Goal: Check status: Check status

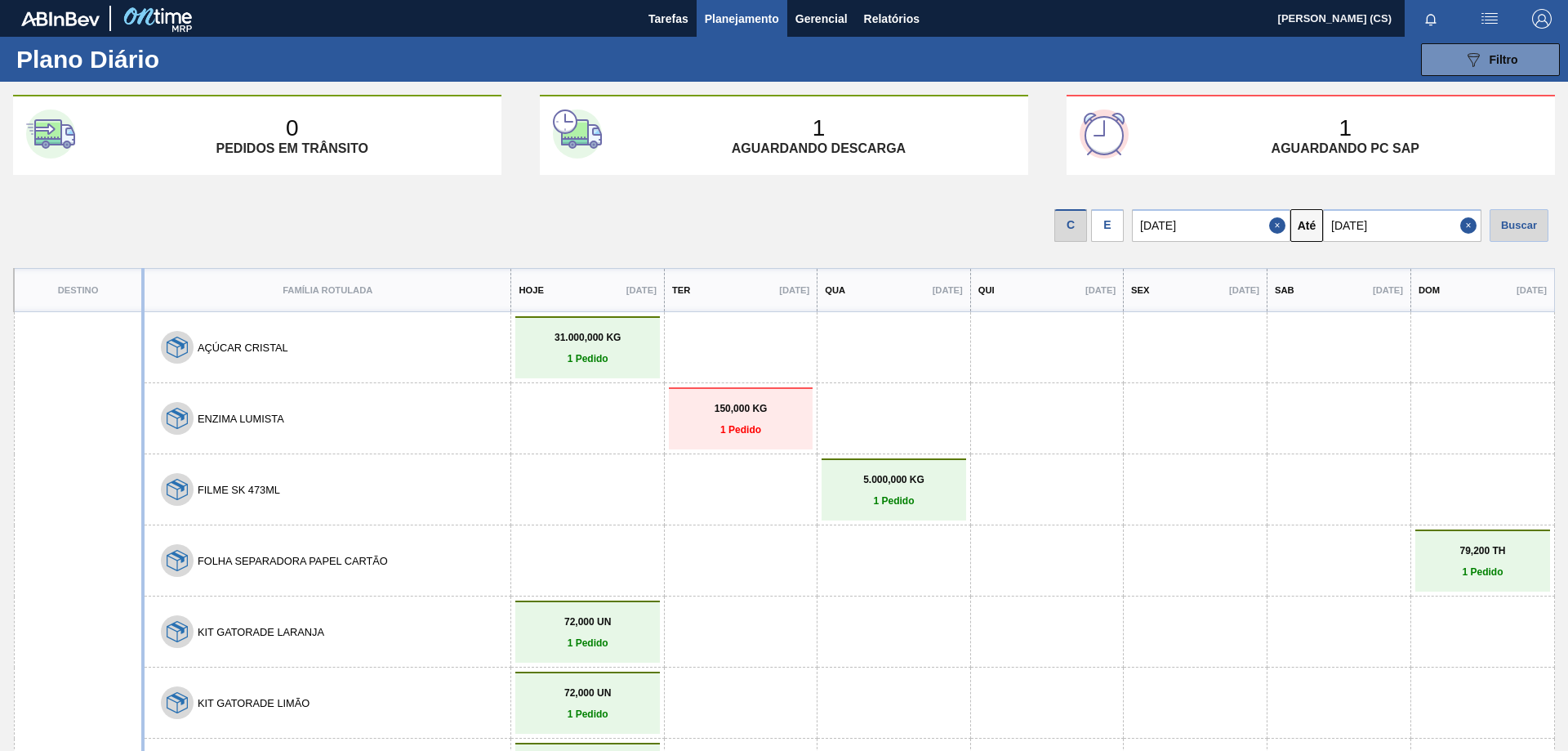
click at [1116, 219] on div "E" at bounding box center [1106, 225] width 32 height 32
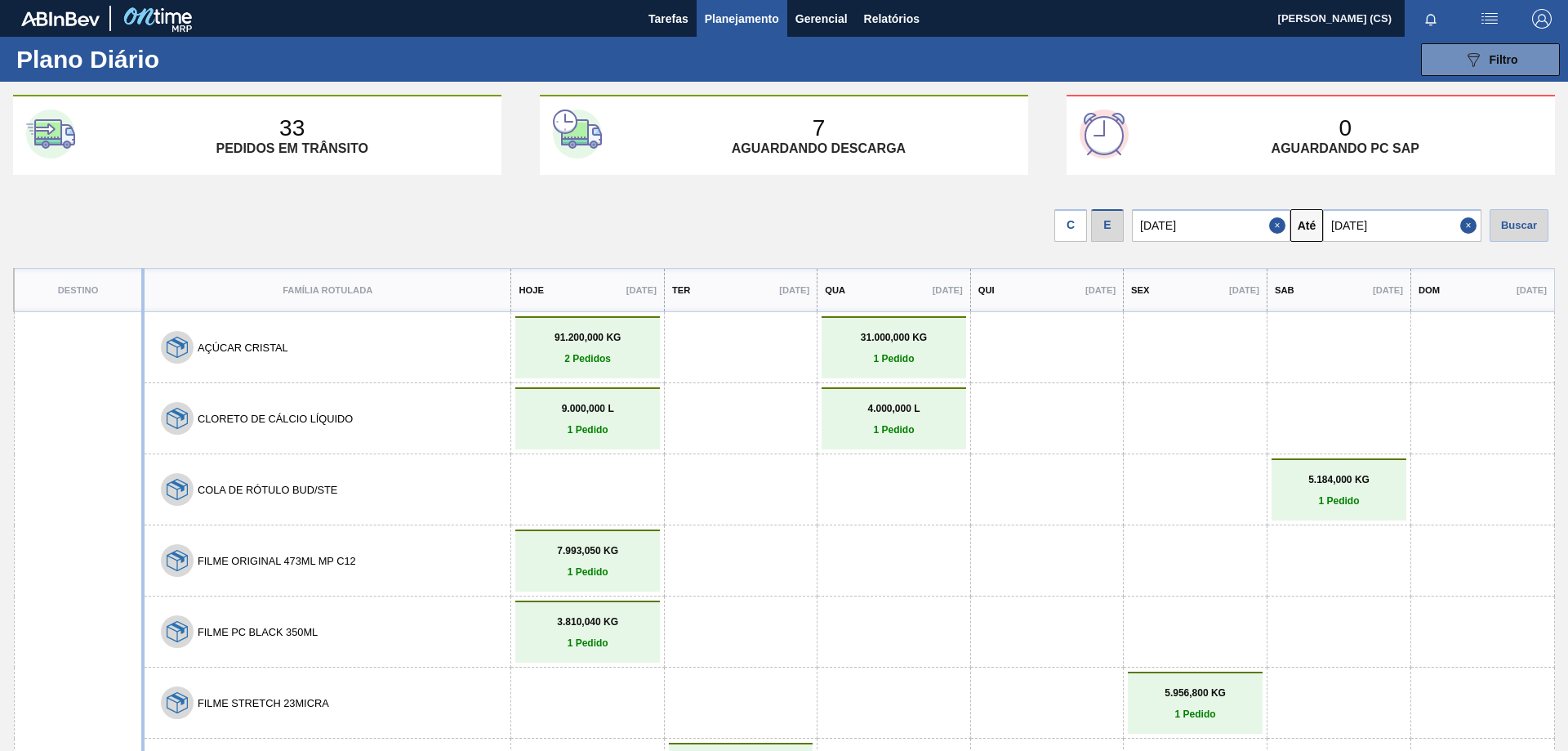
click at [740, 12] on span "Planejamento" at bounding box center [741, 19] width 74 height 19
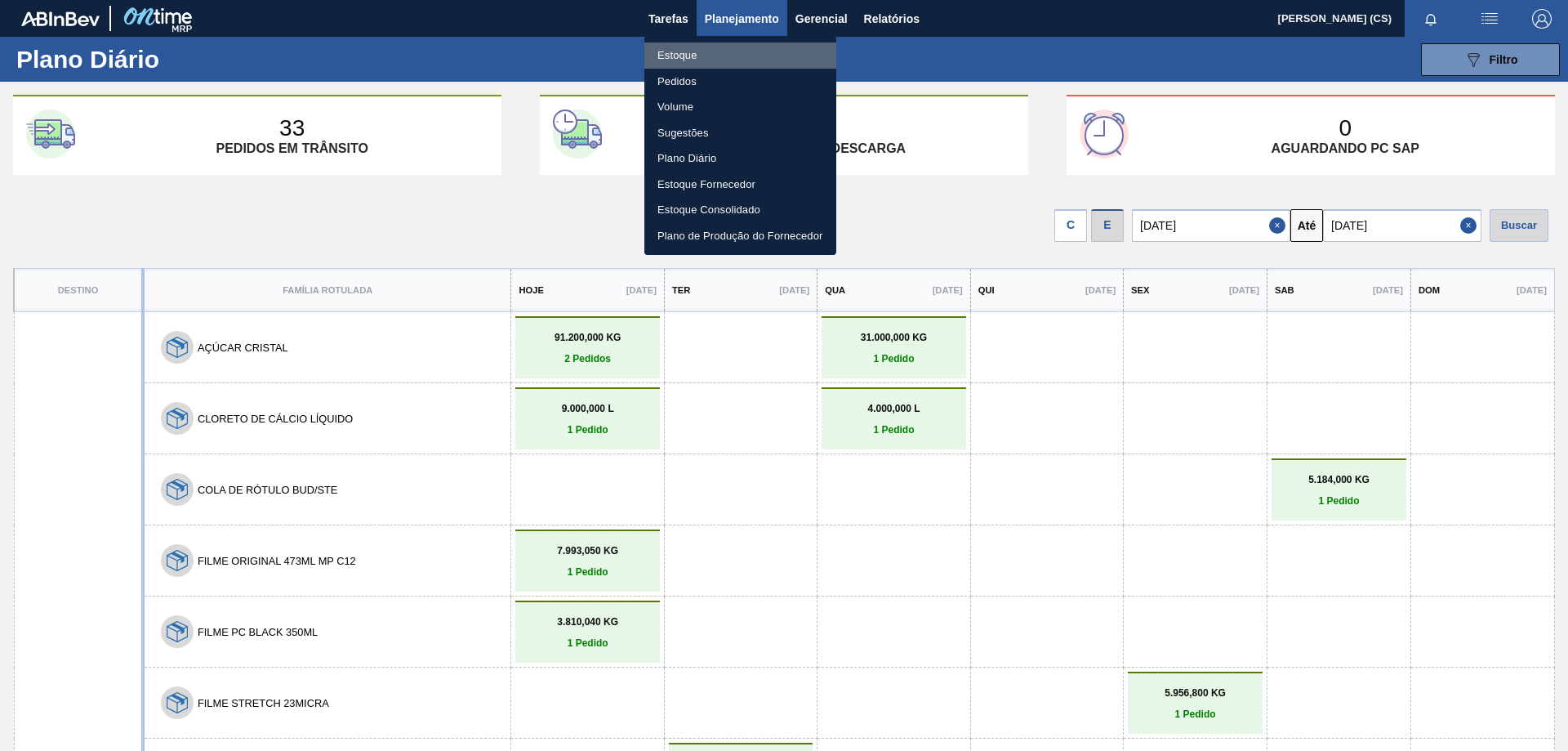
click at [704, 62] on li "Estoque" at bounding box center [740, 56] width 192 height 26
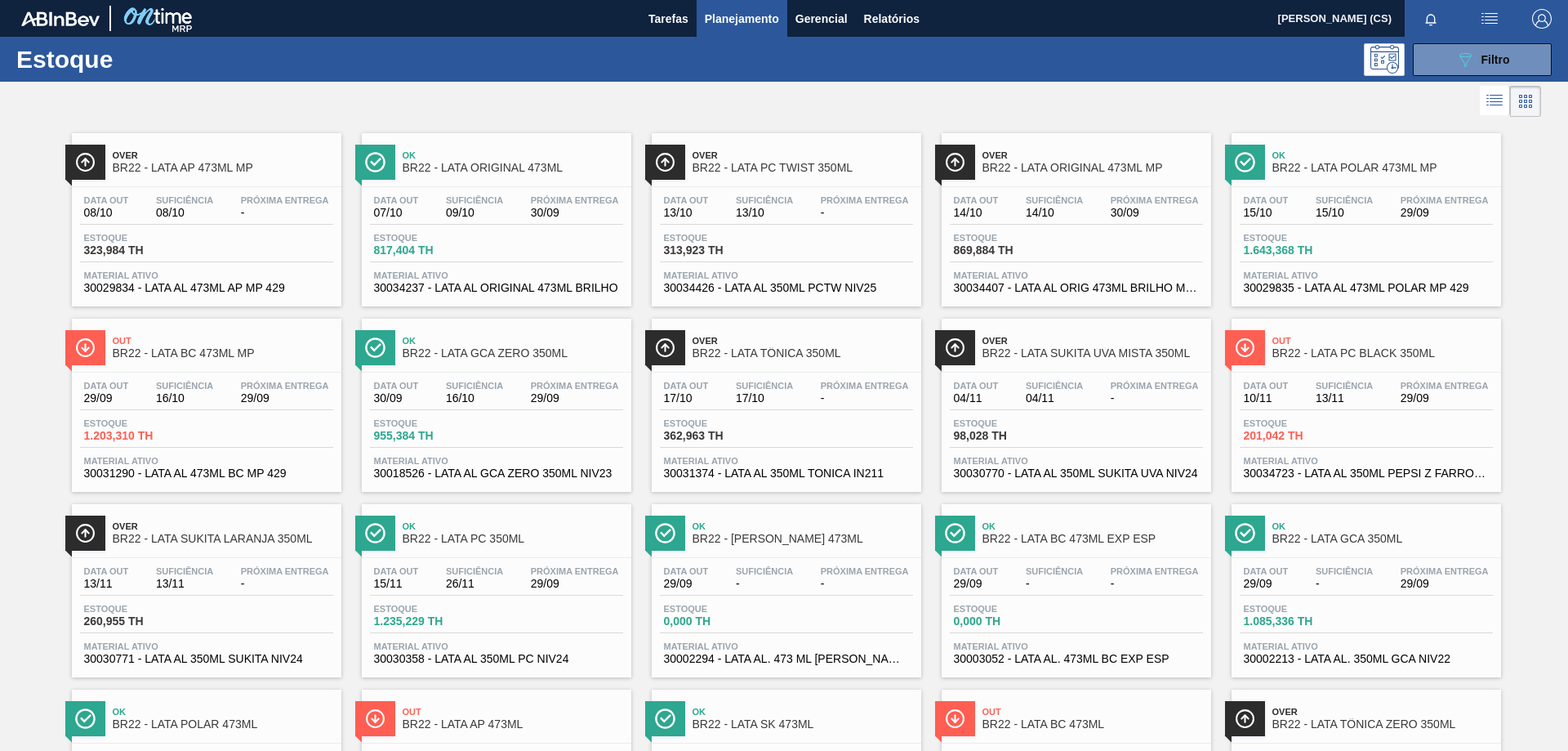
scroll to position [245, 0]
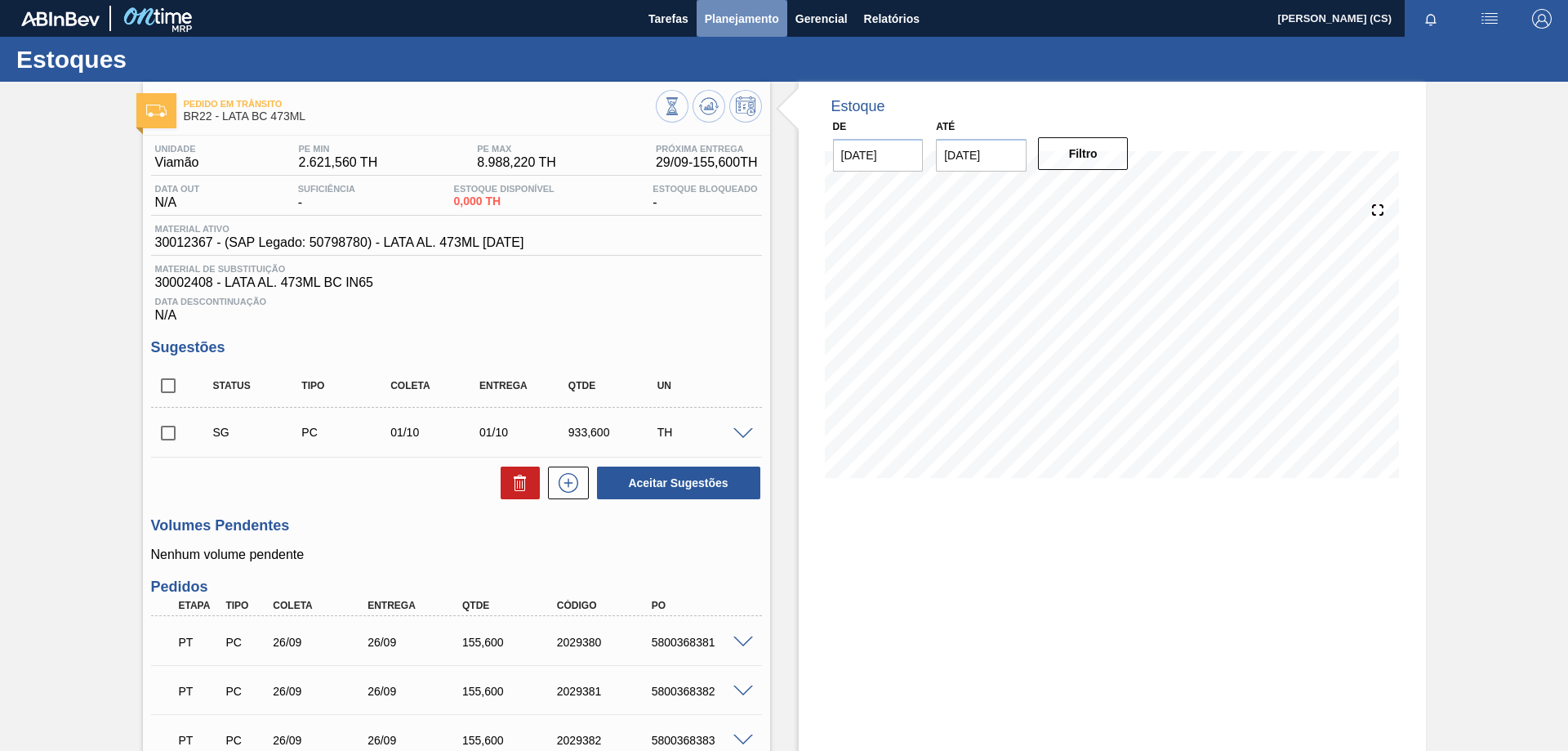
click at [726, 17] on span "Planejamento" at bounding box center [741, 19] width 74 height 19
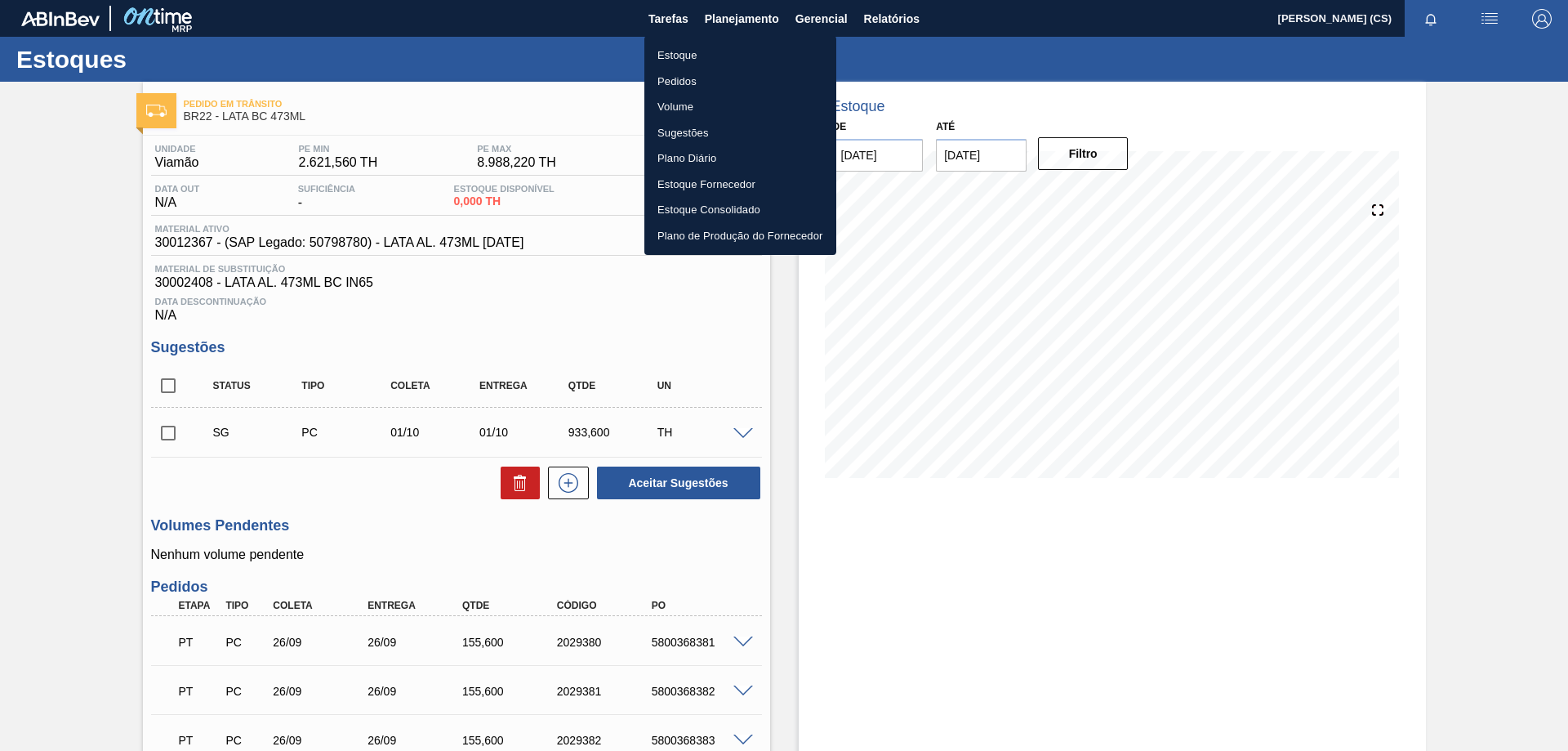
click at [669, 155] on li "Plano Diário" at bounding box center [740, 159] width 192 height 26
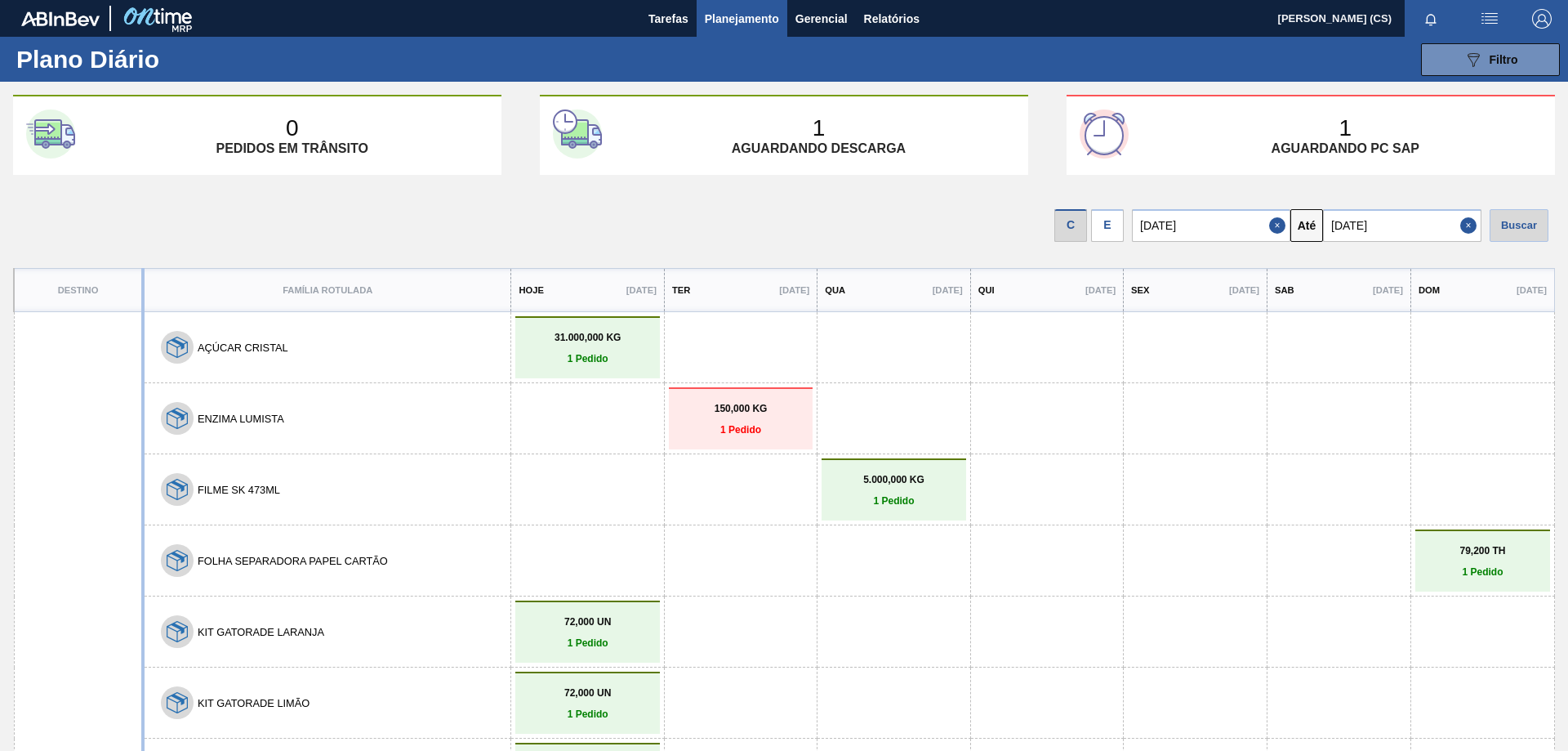
click at [1119, 230] on div "E" at bounding box center [1106, 225] width 32 height 32
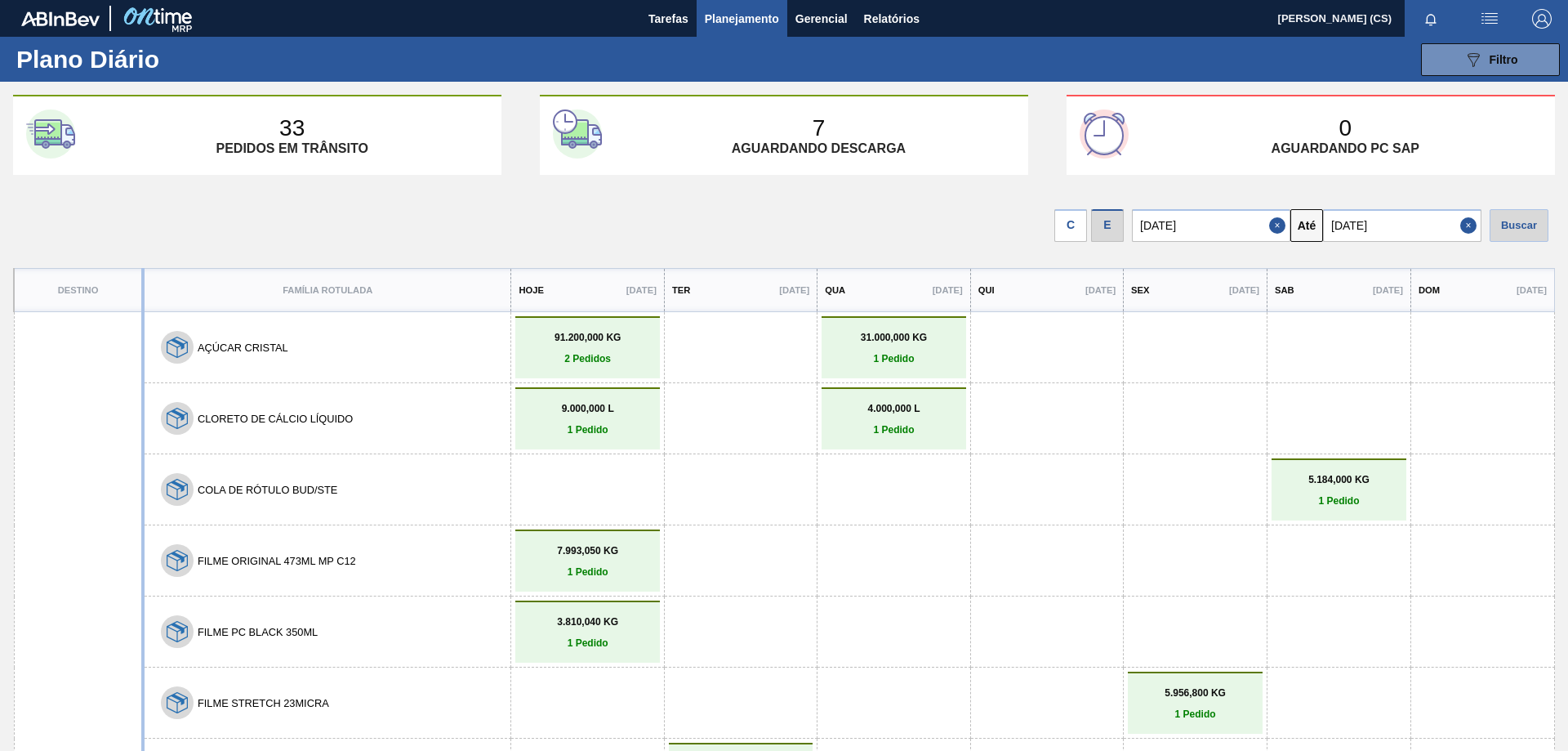
click at [595, 562] on link "7.993,050 KG 1 Pedido" at bounding box center [587, 561] width 135 height 32
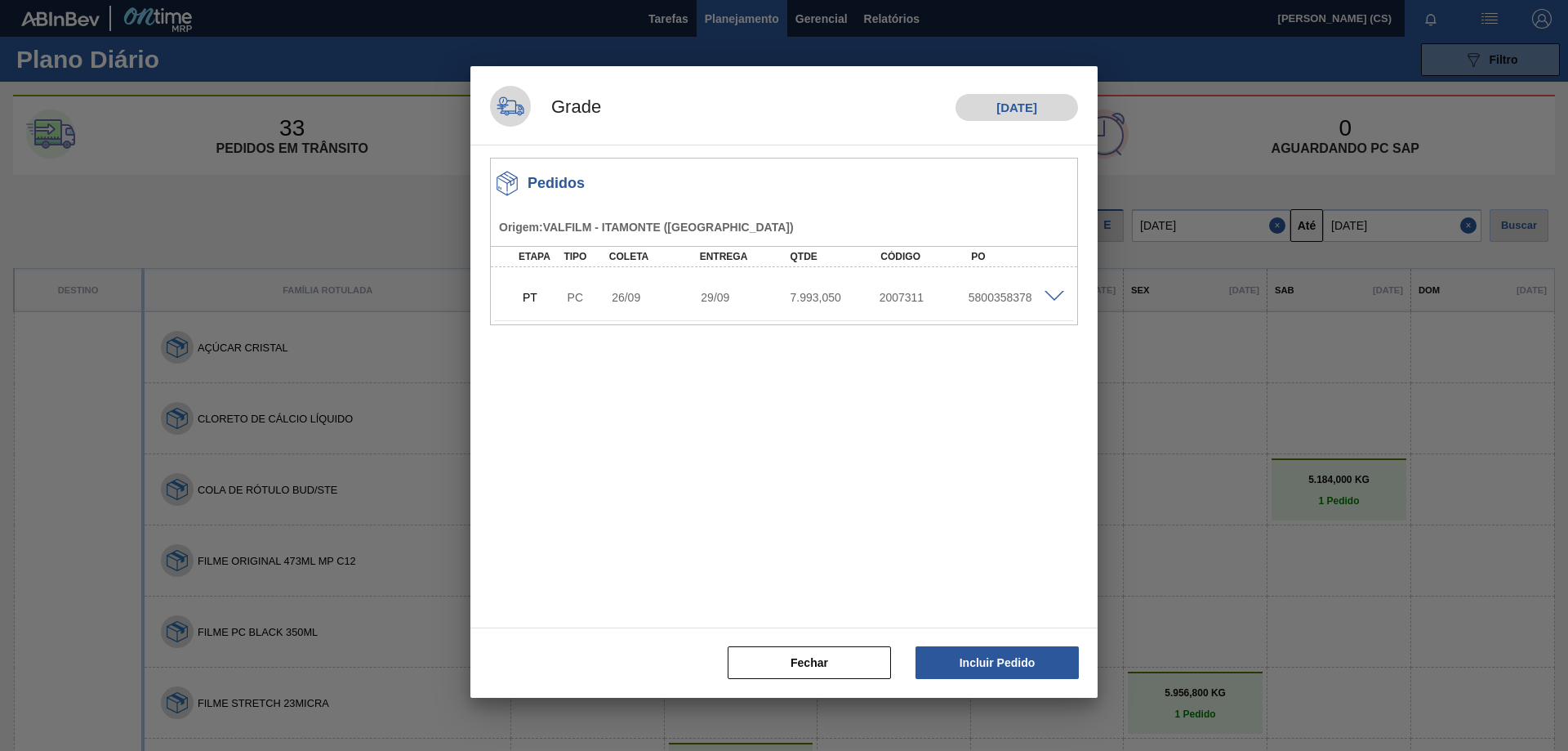
click at [1054, 297] on span at bounding box center [1054, 297] width 19 height 12
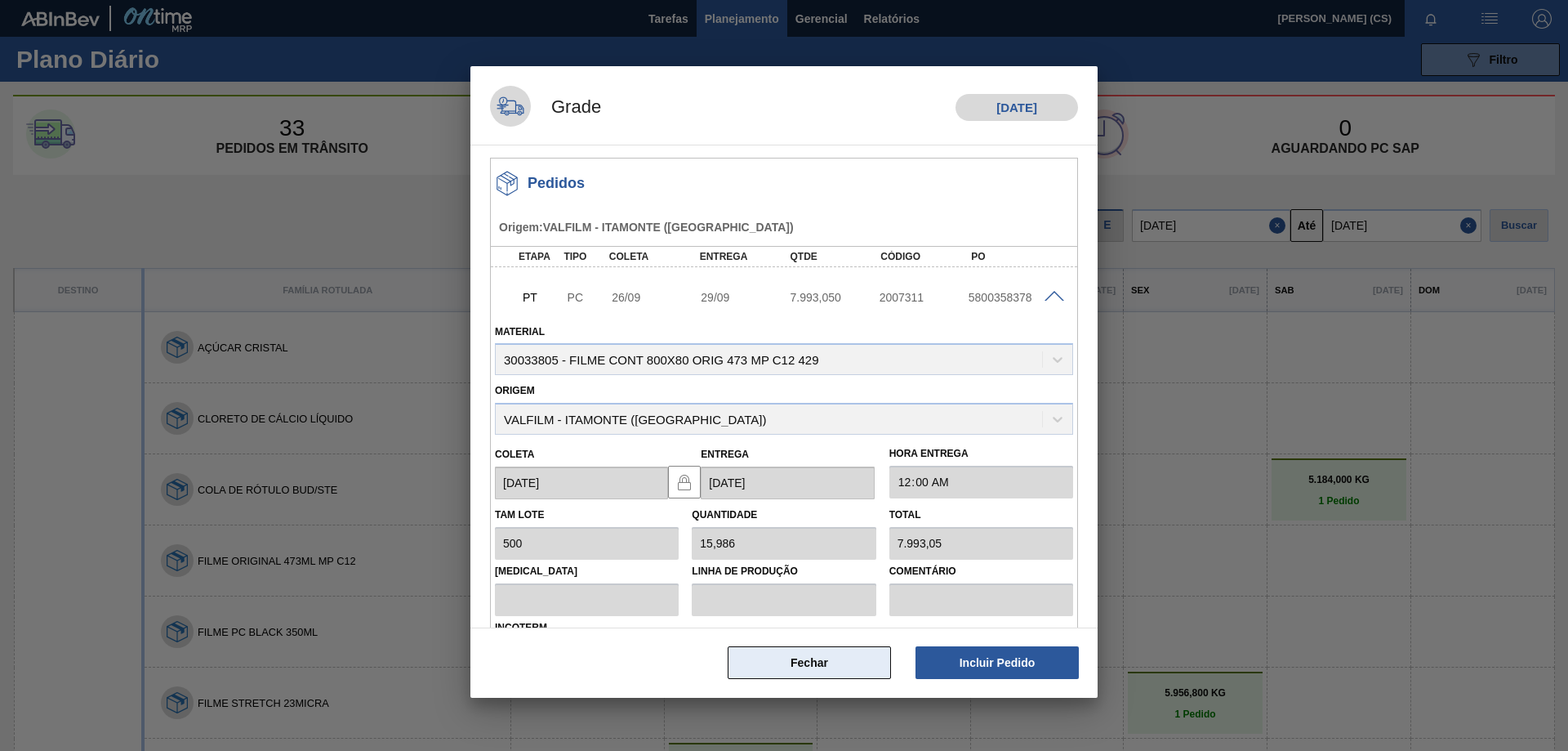
click at [803, 658] on button "Fechar" at bounding box center [809, 662] width 163 height 32
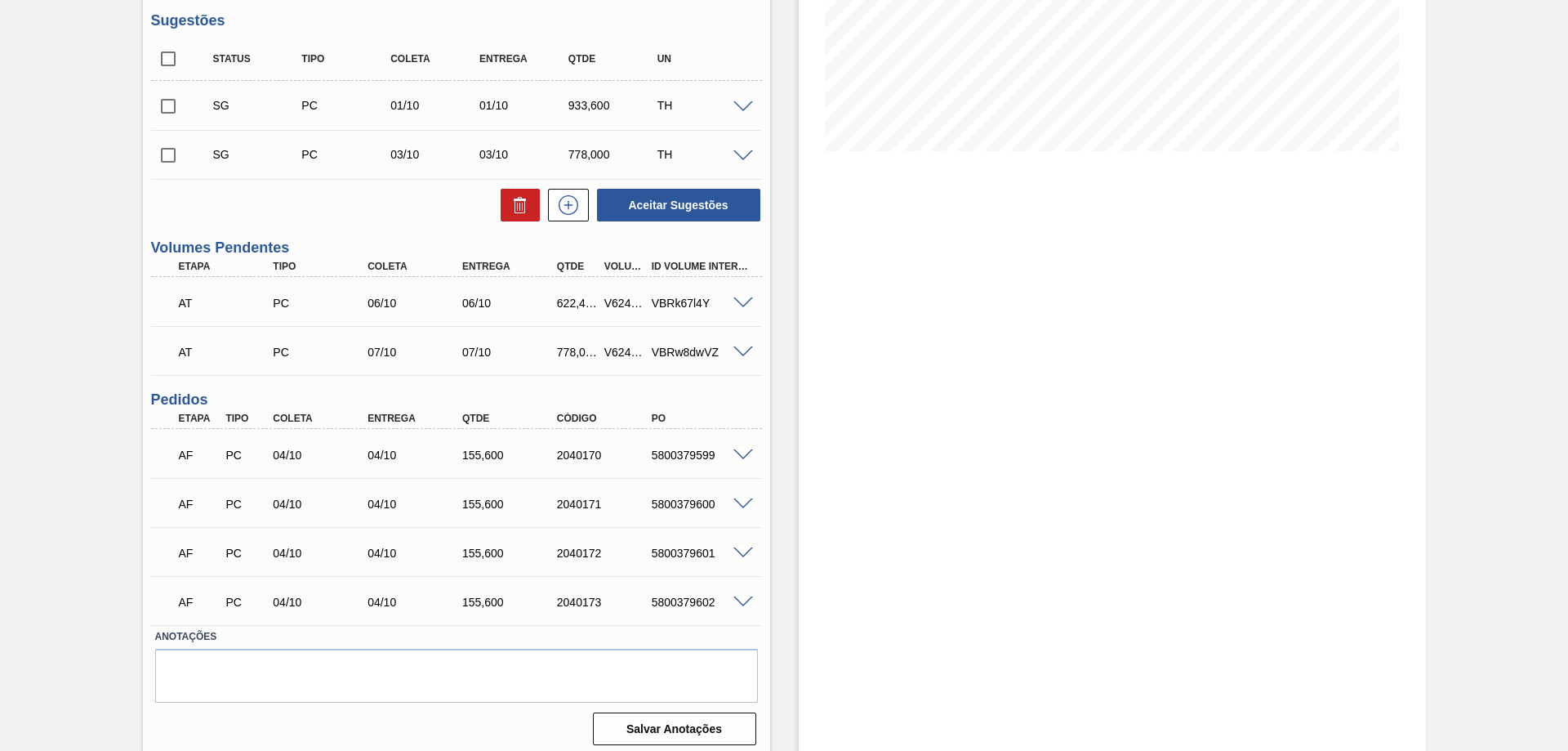
scroll to position [335, 0]
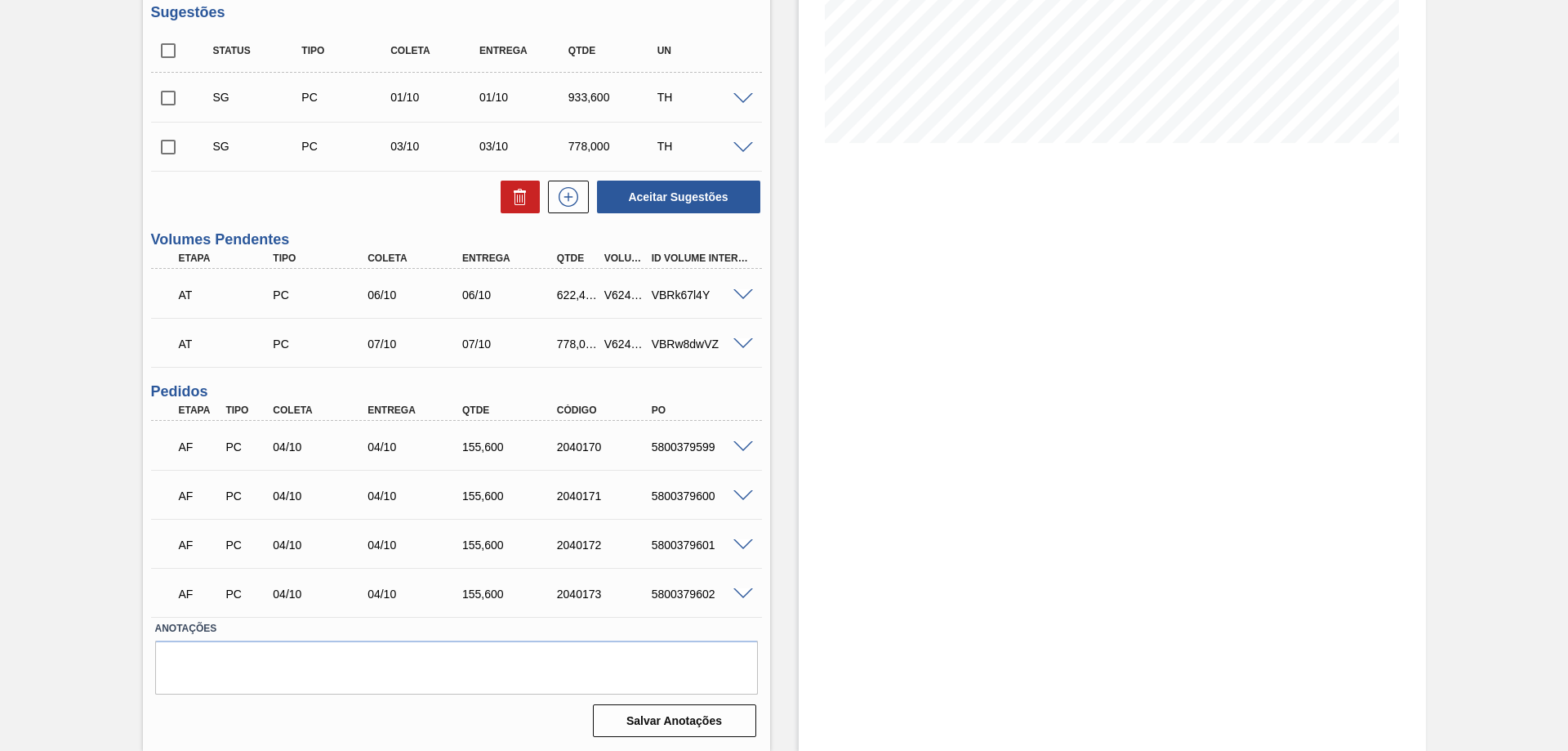
click at [746, 296] on span at bounding box center [742, 295] width 19 height 12
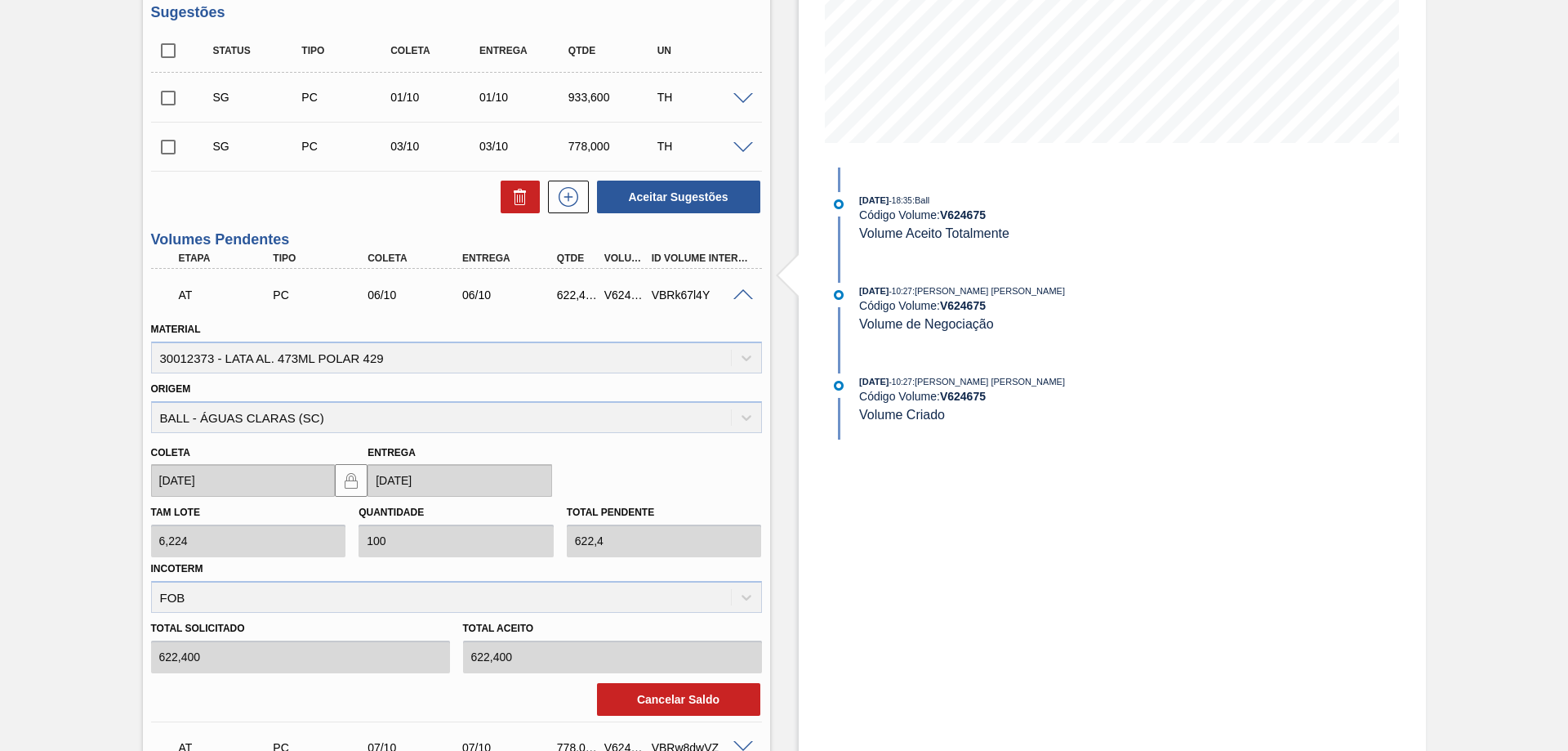
click at [745, 294] on span at bounding box center [742, 295] width 19 height 12
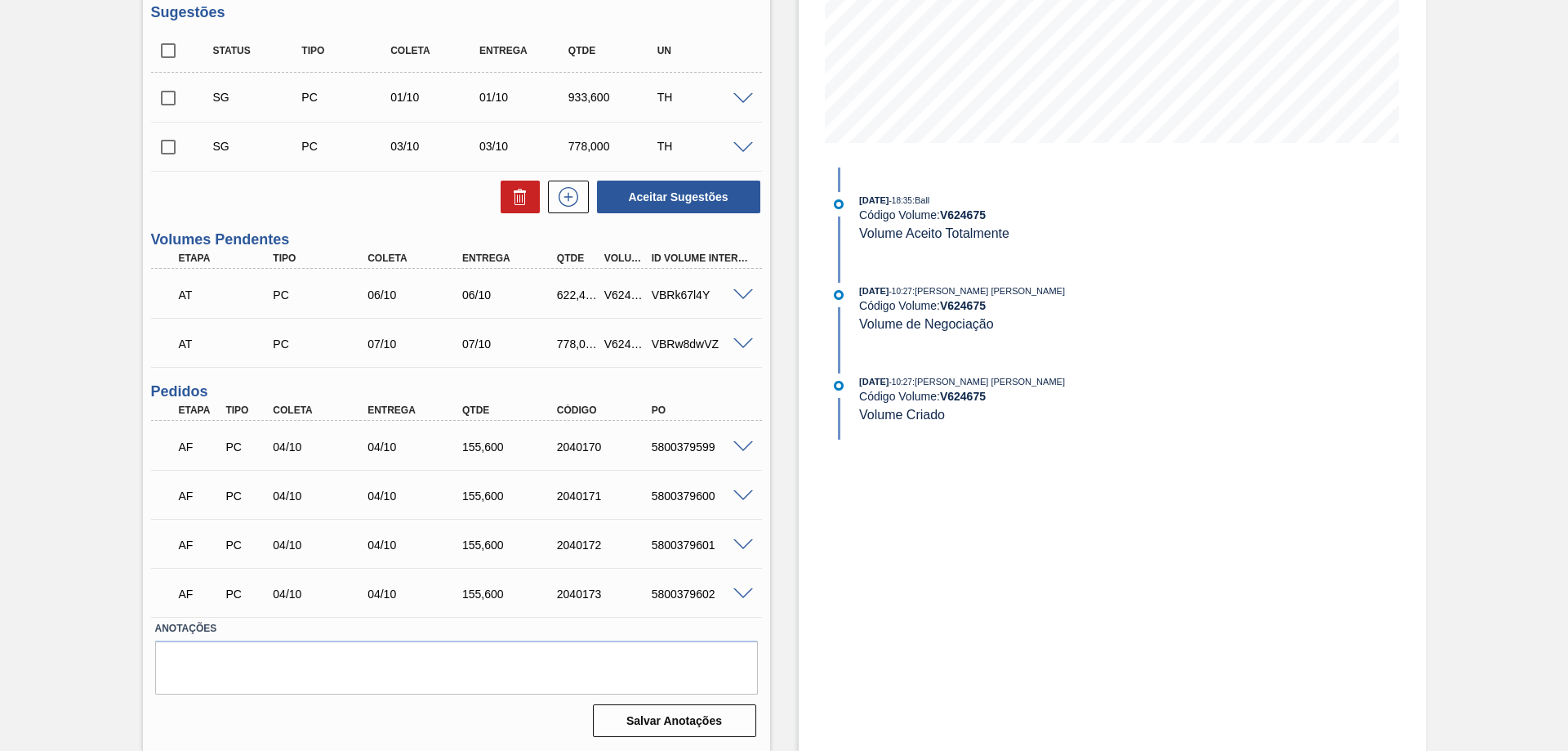
click at [737, 340] on span at bounding box center [742, 344] width 19 height 12
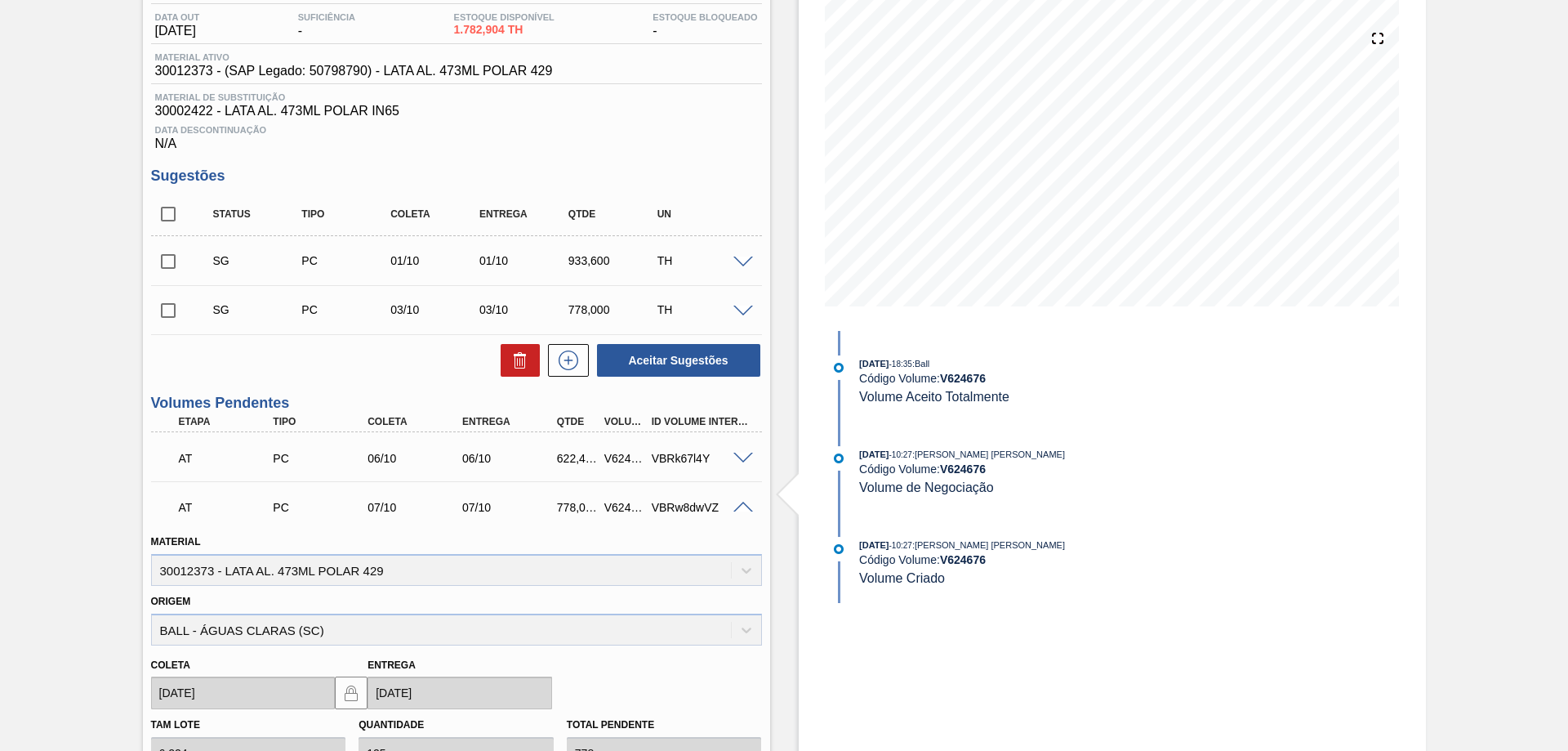
scroll to position [90, 0]
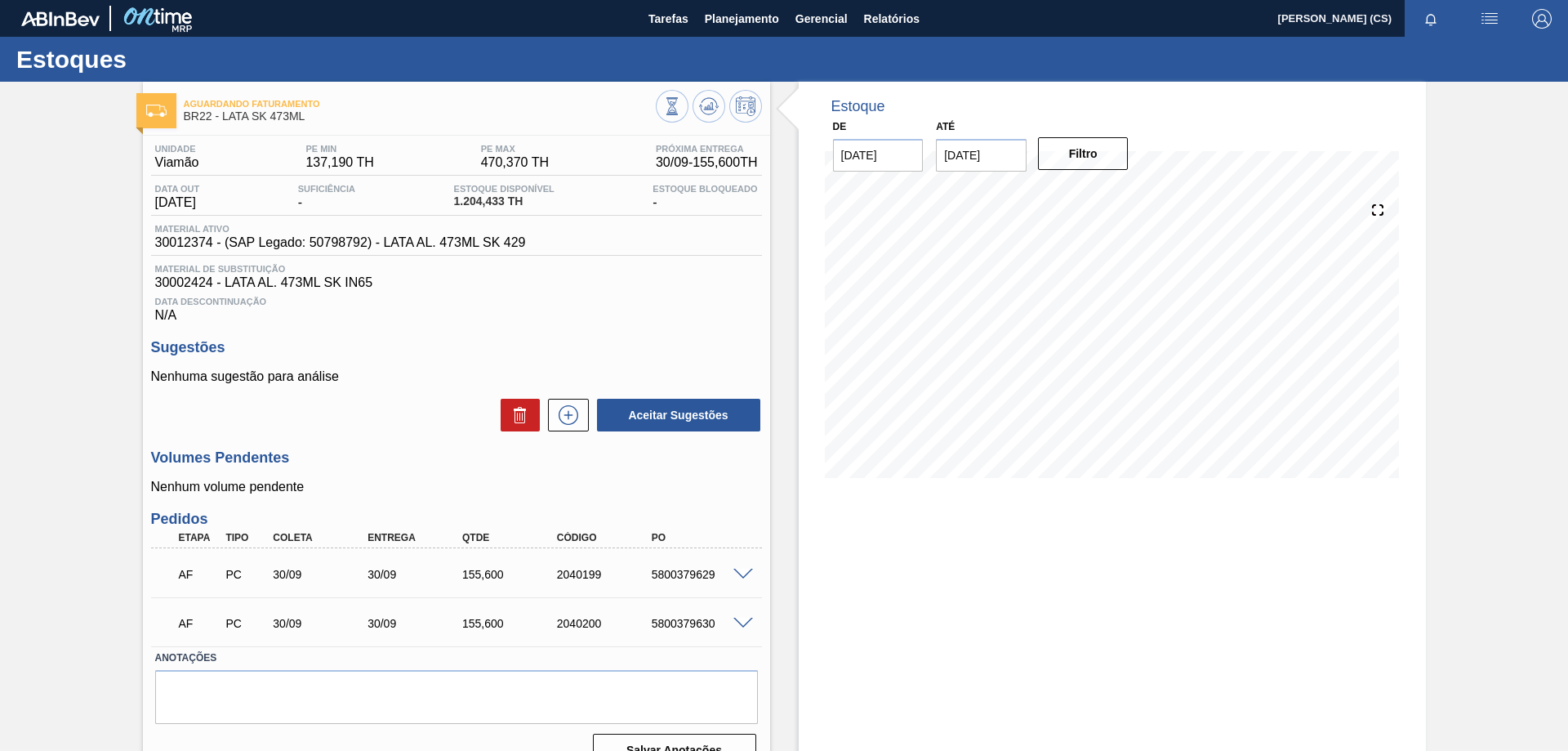
scroll to position [30, 0]
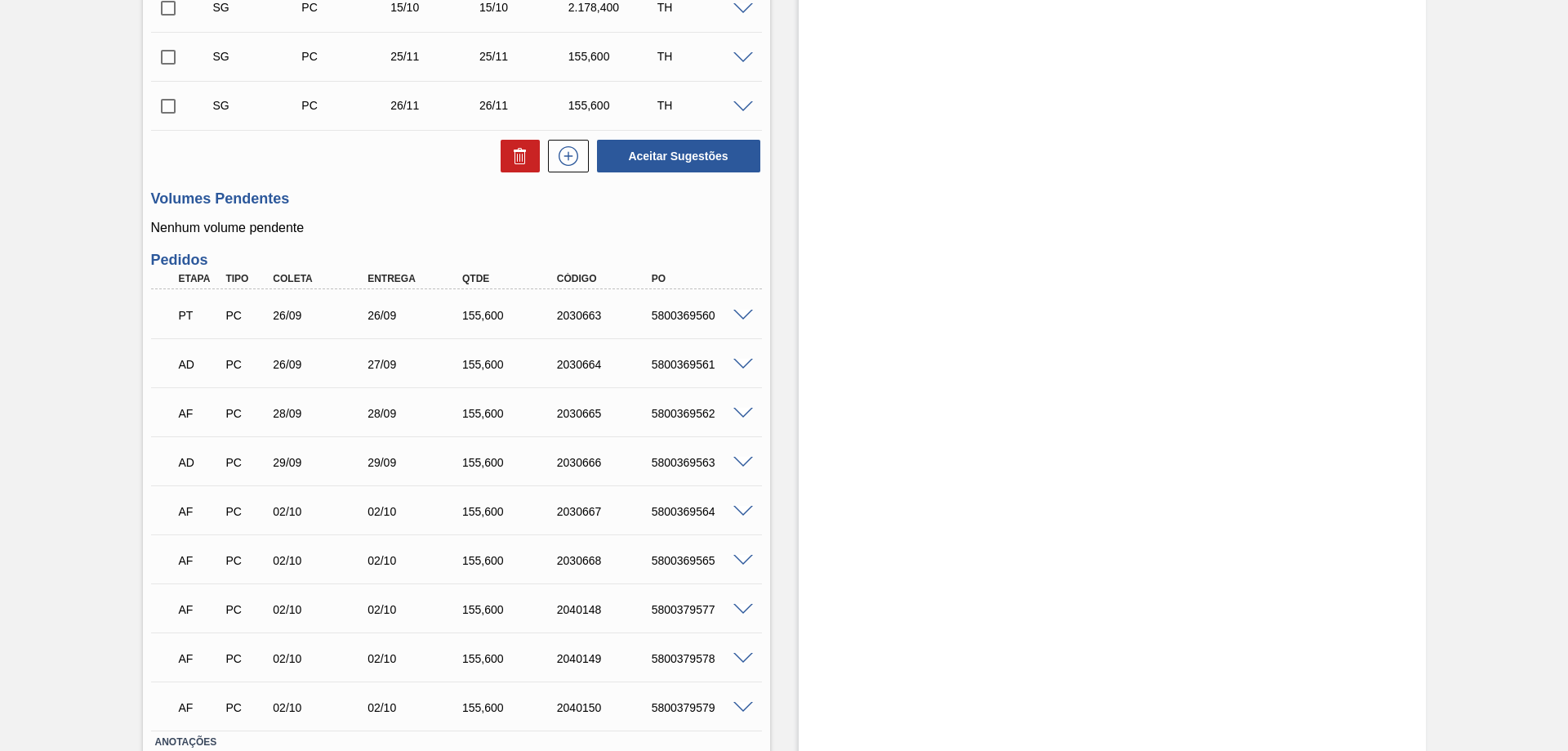
scroll to position [654, 0]
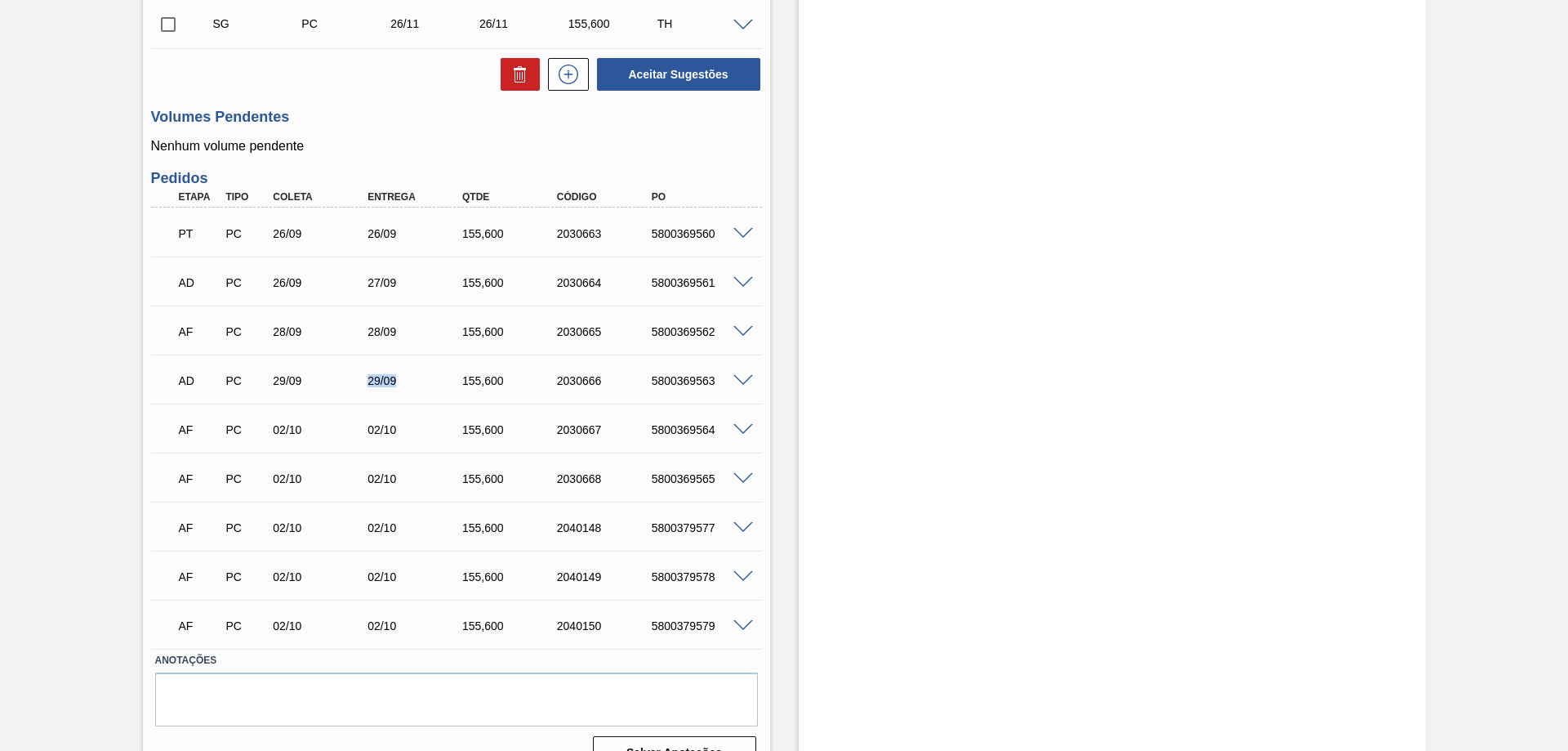
drag, startPoint x: 357, startPoint y: 376, endPoint x: 408, endPoint y: 388, distance: 52.4
click at [408, 388] on div "AD PC 29/09 29/09 155,600 2030666 5800369563" at bounding box center [451, 378] width 567 height 32
